Goal: Information Seeking & Learning: Learn about a topic

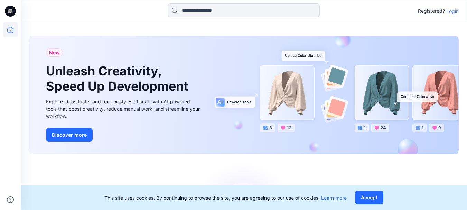
click at [452, 10] on p "Login" at bounding box center [452, 11] width 12 height 7
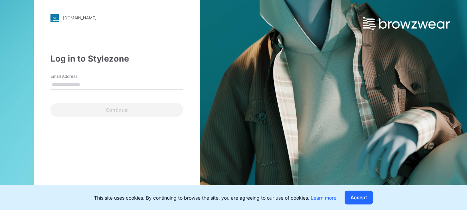
click at [72, 87] on input "Email Address" at bounding box center [116, 84] width 133 height 10
type input "**********"
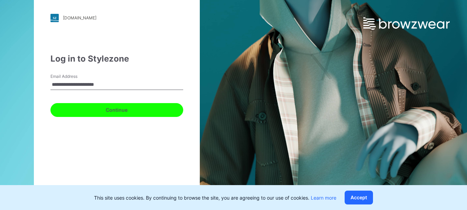
click at [105, 108] on button "Continue" at bounding box center [116, 110] width 133 height 14
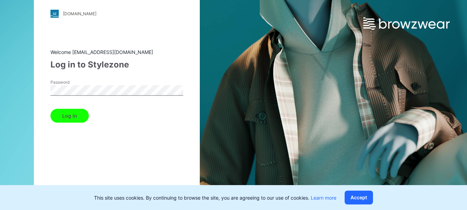
click at [72, 113] on button "Log in" at bounding box center [69, 115] width 38 height 14
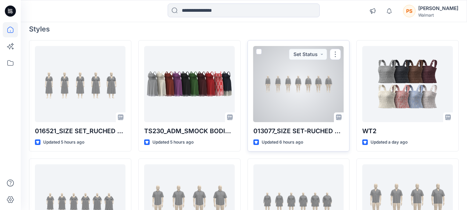
scroll to position [69, 0]
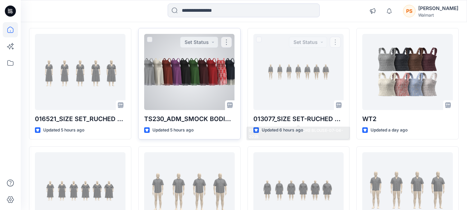
click at [189, 66] on div at bounding box center [189, 72] width 90 height 76
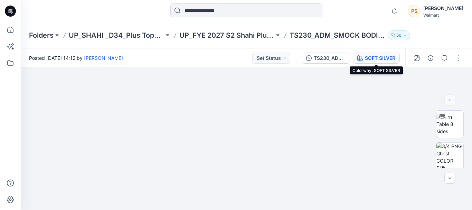
click at [390, 55] on div "SOFT SILVER" at bounding box center [380, 58] width 30 height 8
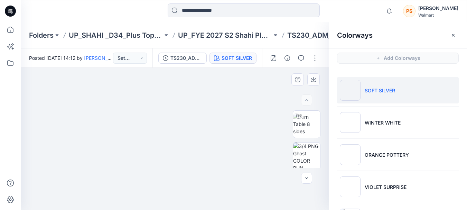
click at [277, 104] on img at bounding box center [174, 122] width 345 height 175
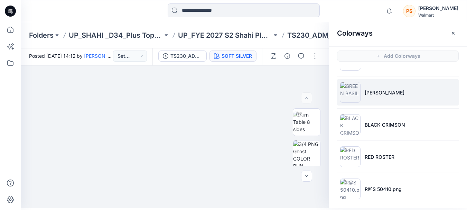
scroll to position [193, 0]
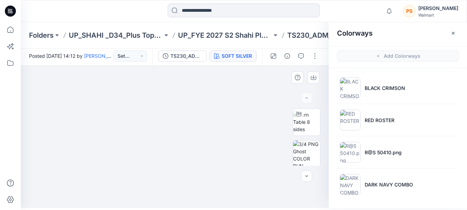
drag, startPoint x: 274, startPoint y: 108, endPoint x: 227, endPoint y: 106, distance: 46.7
click at [228, 107] on img at bounding box center [155, 120] width 345 height 176
click at [227, 106] on img at bounding box center [155, 120] width 345 height 176
click at [453, 32] on icon "button" at bounding box center [453, 33] width 6 height 6
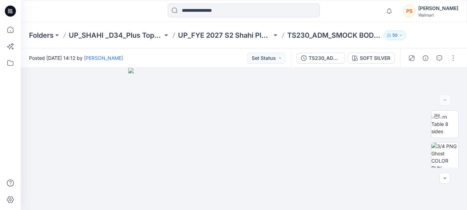
scroll to position [0, 0]
drag, startPoint x: 329, startPoint y: 142, endPoint x: 305, endPoint y: 144, distance: 24.2
click at [305, 144] on img at bounding box center [246, 139] width 237 height 142
click at [324, 137] on img at bounding box center [246, 139] width 237 height 142
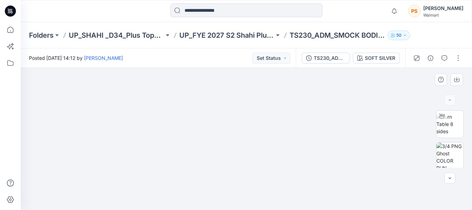
drag, startPoint x: 380, startPoint y: 173, endPoint x: 293, endPoint y: 132, distance: 97.2
click at [453, 57] on button "button" at bounding box center [457, 57] width 11 height 11
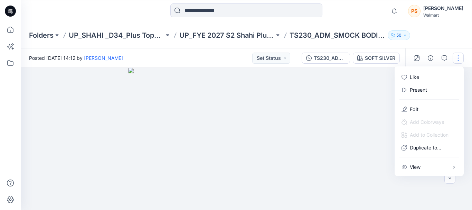
click at [362, 79] on img at bounding box center [246, 139] width 237 height 142
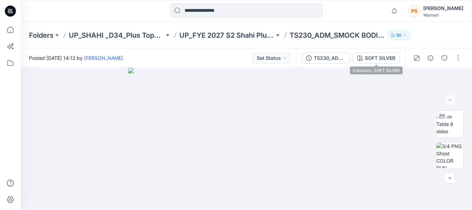
click at [376, 50] on div "TS230_ADM_SMOCK BODICE MINI DRESS SOFT SILVER" at bounding box center [350, 57] width 109 height 19
click at [377, 56] on div "SOFT SILVER" at bounding box center [380, 58] width 30 height 8
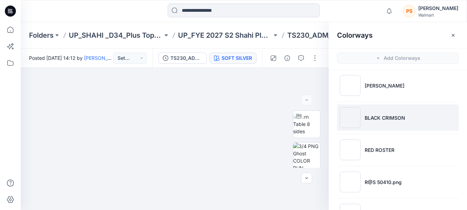
scroll to position [193, 0]
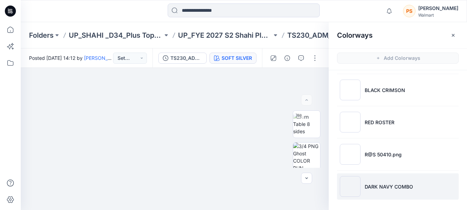
click at [372, 185] on p "DARK NAVY COMBO" at bounding box center [388, 186] width 48 height 7
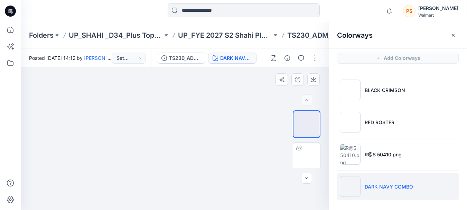
drag, startPoint x: 183, startPoint y: 154, endPoint x: 220, endPoint y: 142, distance: 39.3
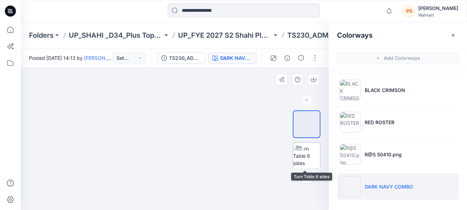
click at [304, 154] on img at bounding box center [306, 156] width 27 height 22
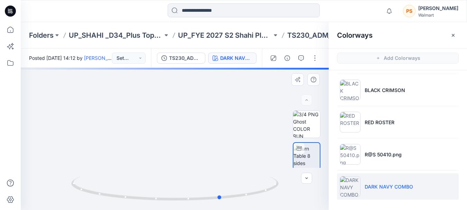
drag, startPoint x: 174, startPoint y: 170, endPoint x: 220, endPoint y: 133, distance: 59.0
drag, startPoint x: 168, startPoint y: 160, endPoint x: 218, endPoint y: 144, distance: 52.2
drag, startPoint x: 171, startPoint y: 153, endPoint x: 185, endPoint y: 147, distance: 15.6
drag, startPoint x: 185, startPoint y: 147, endPoint x: 139, endPoint y: 146, distance: 46.6
drag, startPoint x: 175, startPoint y: 143, endPoint x: 155, endPoint y: 143, distance: 20.4
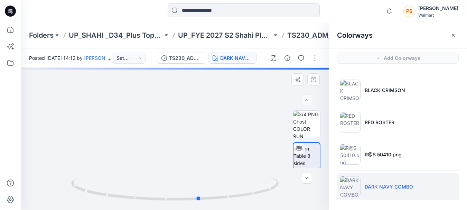
drag, startPoint x: 196, startPoint y: 141, endPoint x: 177, endPoint y: 147, distance: 20.1
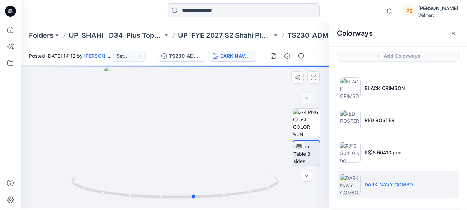
drag, startPoint x: 189, startPoint y: 142, endPoint x: 183, endPoint y: 143, distance: 6.0
drag, startPoint x: 176, startPoint y: 143, endPoint x: 156, endPoint y: 194, distance: 55.2
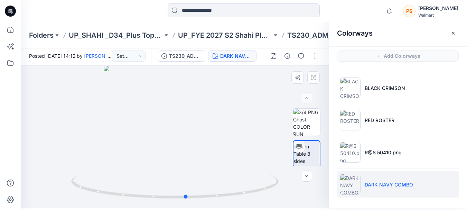
drag, startPoint x: 186, startPoint y: 160, endPoint x: 201, endPoint y: 165, distance: 16.6
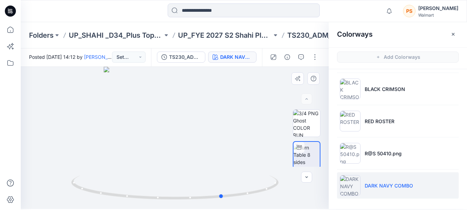
scroll to position [0, 0]
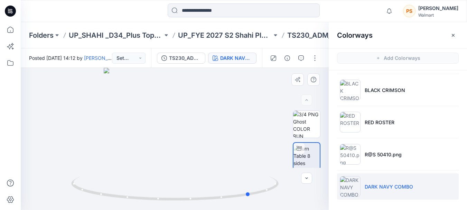
drag, startPoint x: 183, startPoint y: 173, endPoint x: 243, endPoint y: 123, distance: 78.3
drag, startPoint x: 175, startPoint y: 171, endPoint x: 224, endPoint y: 155, distance: 51.6
drag, startPoint x: 163, startPoint y: 174, endPoint x: 190, endPoint y: 164, distance: 28.1
drag, startPoint x: 169, startPoint y: 160, endPoint x: 197, endPoint y: 154, distance: 28.3
drag, startPoint x: 170, startPoint y: 158, endPoint x: 188, endPoint y: 152, distance: 19.1
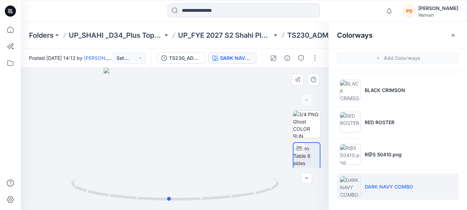
drag, startPoint x: 190, startPoint y: 166, endPoint x: 198, endPoint y: 162, distance: 9.1
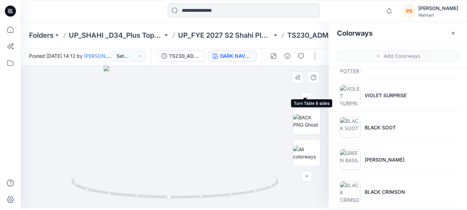
scroll to position [97, 0]
click at [298, 148] on img at bounding box center [306, 151] width 27 height 15
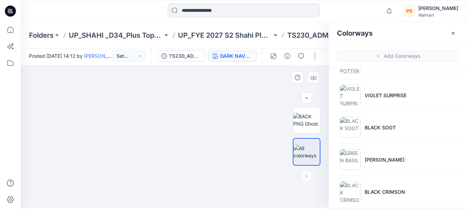
drag, startPoint x: 264, startPoint y: 140, endPoint x: 159, endPoint y: 140, distance: 104.3
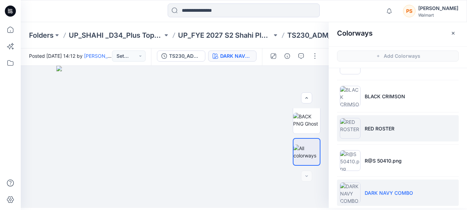
scroll to position [193, 0]
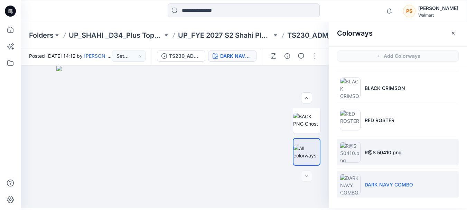
click at [363, 157] on li "R@S 50410.png" at bounding box center [398, 152] width 122 height 26
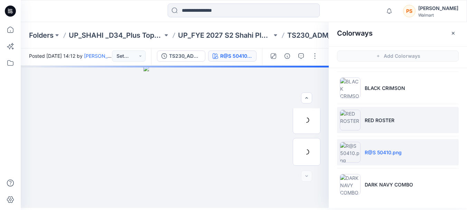
scroll to position [224, 0]
click at [352, 123] on img at bounding box center [350, 119] width 21 height 21
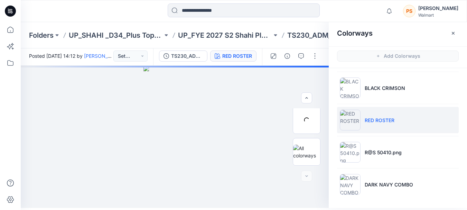
scroll to position [97, 0]
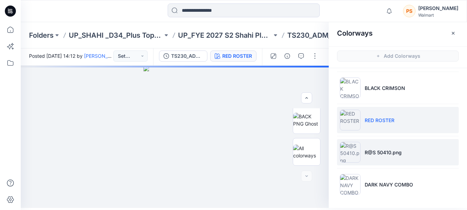
click at [359, 150] on img at bounding box center [350, 152] width 21 height 21
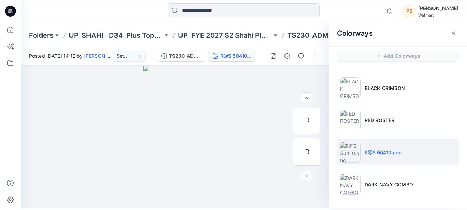
scroll to position [224, 0]
click at [374, 150] on p "R@S 50410.png" at bounding box center [382, 152] width 37 height 7
click at [311, 117] on img at bounding box center [306, 120] width 27 height 15
drag, startPoint x: 239, startPoint y: 141, endPoint x: 160, endPoint y: 144, distance: 78.8
drag, startPoint x: 157, startPoint y: 141, endPoint x: 205, endPoint y: 128, distance: 49.3
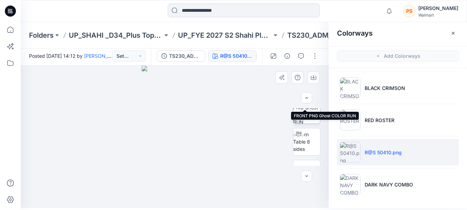
scroll to position [155, 0]
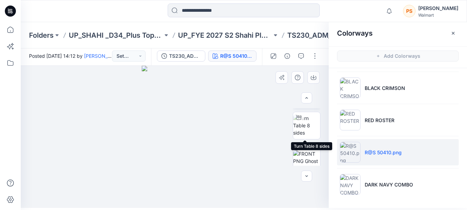
click at [309, 132] on img at bounding box center [306, 125] width 27 height 22
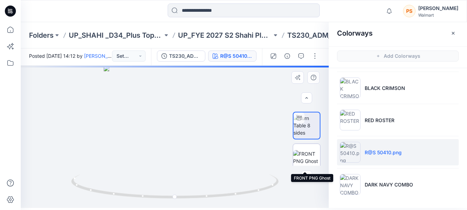
click at [303, 152] on img at bounding box center [306, 157] width 27 height 15
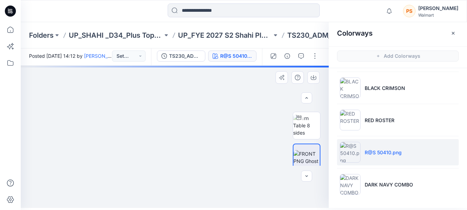
drag, startPoint x: 170, startPoint y: 173, endPoint x: 160, endPoint y: 75, distance: 98.5
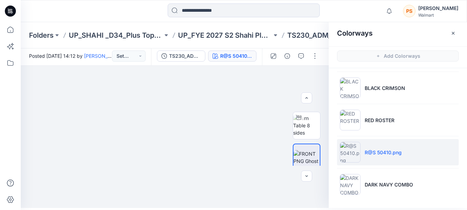
click at [345, 150] on img at bounding box center [350, 152] width 21 height 21
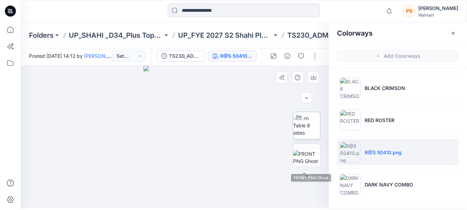
click at [300, 130] on img at bounding box center [306, 125] width 27 height 22
